Goal: Task Accomplishment & Management: Manage account settings

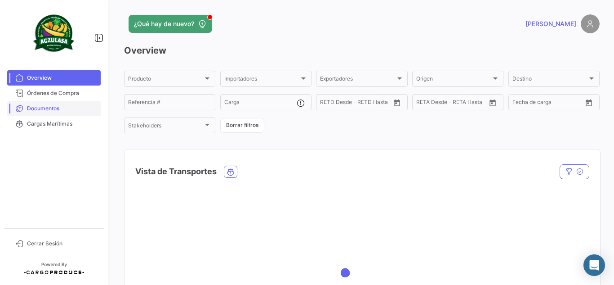
click at [53, 107] on span "Documentos" at bounding box center [62, 108] width 70 height 8
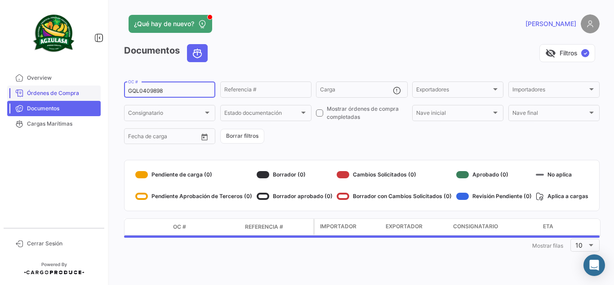
drag, startPoint x: 186, startPoint y: 89, endPoint x: 28, endPoint y: 88, distance: 157.4
click at [28, 88] on mat-sidenav-container "Overview Órdenes de Compra Documentos Cargas Marítimas Cerrar Sesión ¿Qué hay d…" at bounding box center [307, 142] width 614 height 285
paste input "6431033660"
type input "6431033660"
click at [314, 59] on div "visibility_off Filtros ✓" at bounding box center [407, 53] width 385 height 18
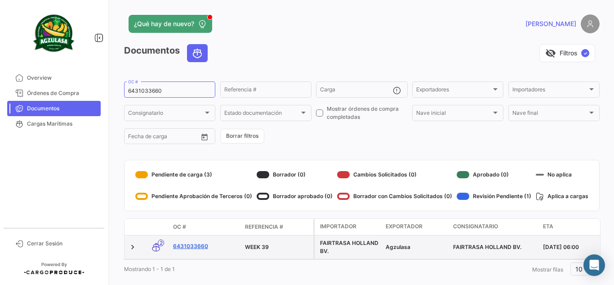
click at [201, 243] on link "6431033660" at bounding box center [205, 246] width 65 height 8
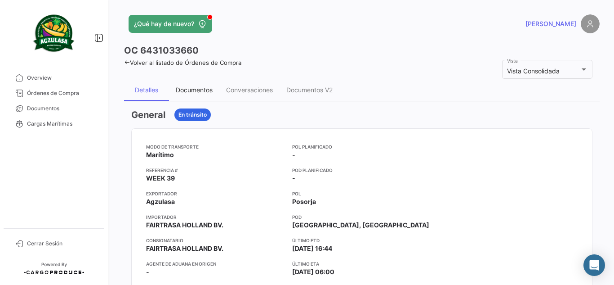
click at [188, 93] on div "Documentos" at bounding box center [194, 90] width 37 height 8
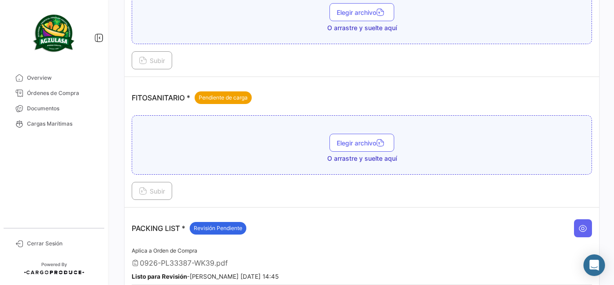
scroll to position [315, 0]
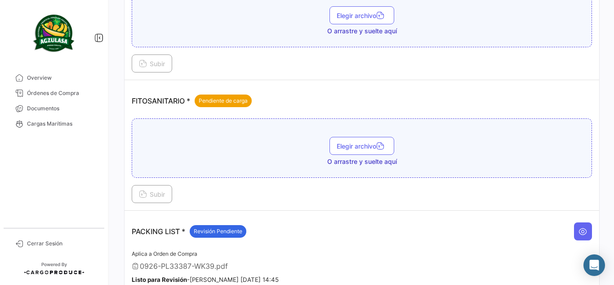
click at [184, 151] on div "Elegir archivo O arrastre y suelte aquí" at bounding box center [362, 151] width 451 height 29
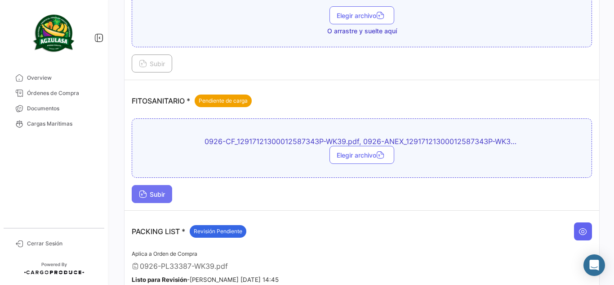
click at [151, 188] on button "Subir" at bounding box center [152, 194] width 40 height 18
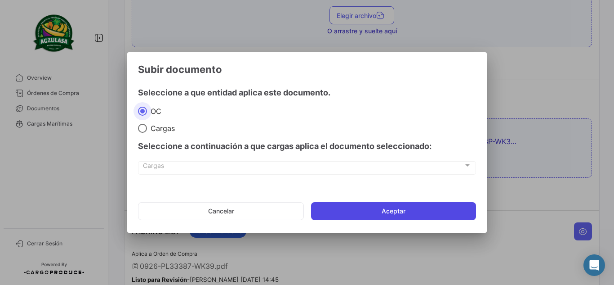
click at [344, 206] on button "Aceptar" at bounding box center [393, 211] width 165 height 18
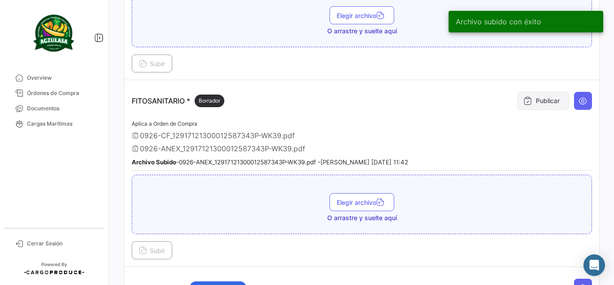
click at [537, 99] on button "Publicar" at bounding box center [544, 101] width 52 height 18
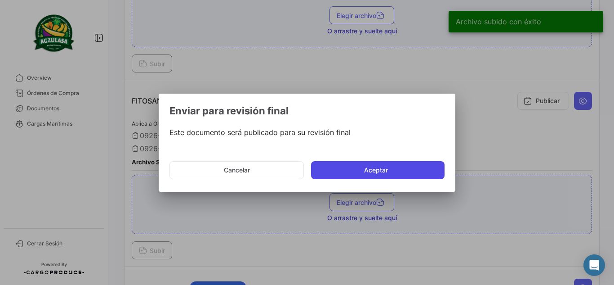
click at [392, 168] on button "Aceptar" at bounding box center [378, 170] width 134 height 18
